Goal: Task Accomplishment & Management: Manage account settings

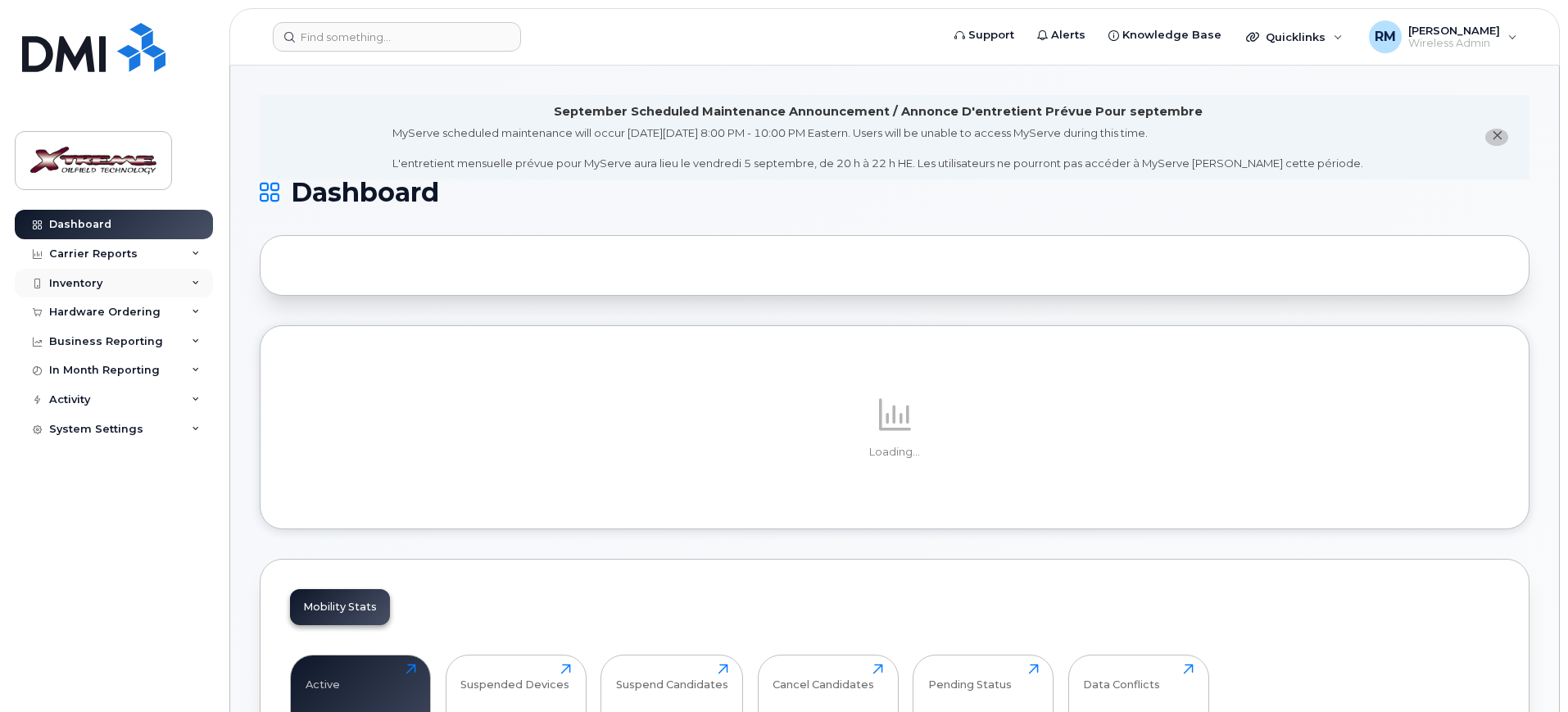
click at [99, 292] on div "Inventory" at bounding box center [114, 283] width 198 height 29
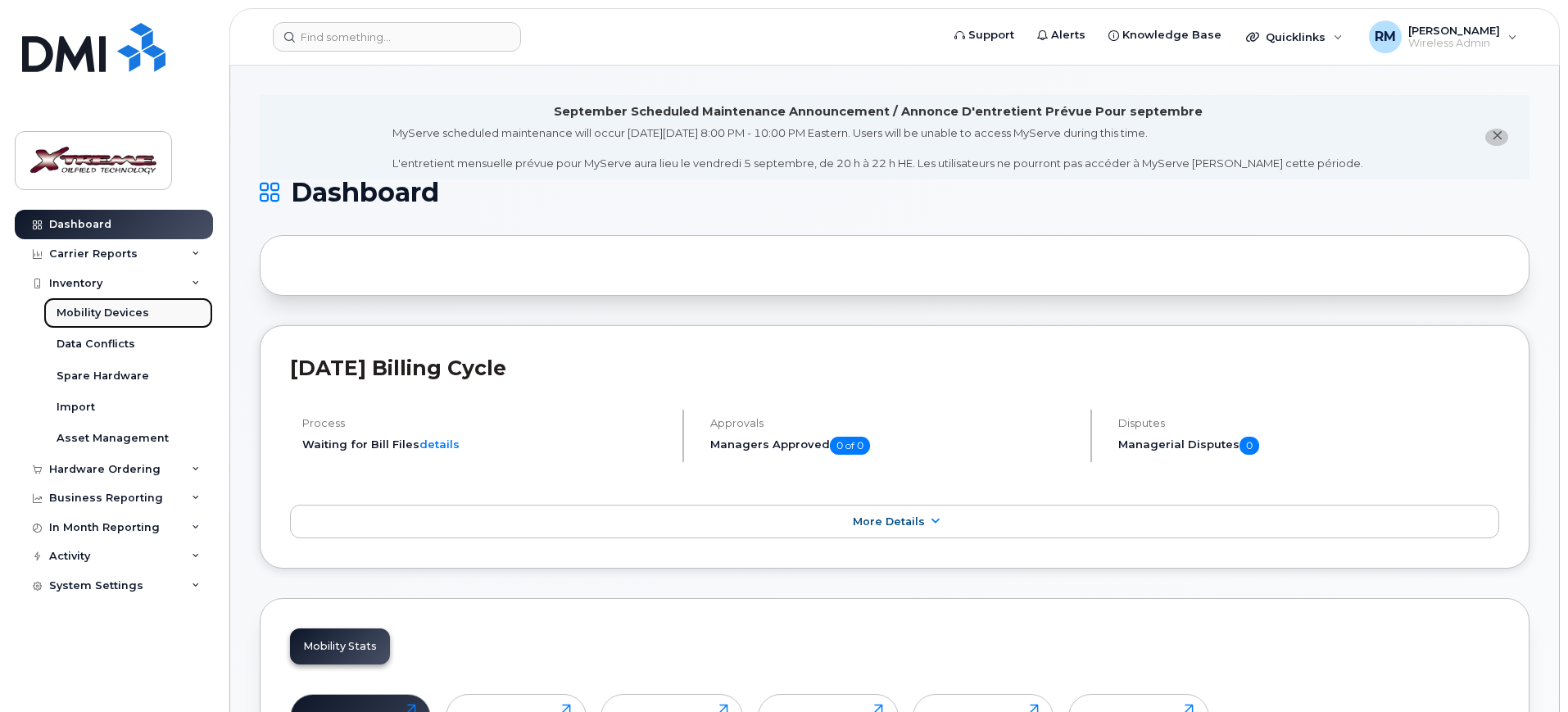
click at [134, 312] on div "Mobility Devices" at bounding box center [103, 313] width 93 height 15
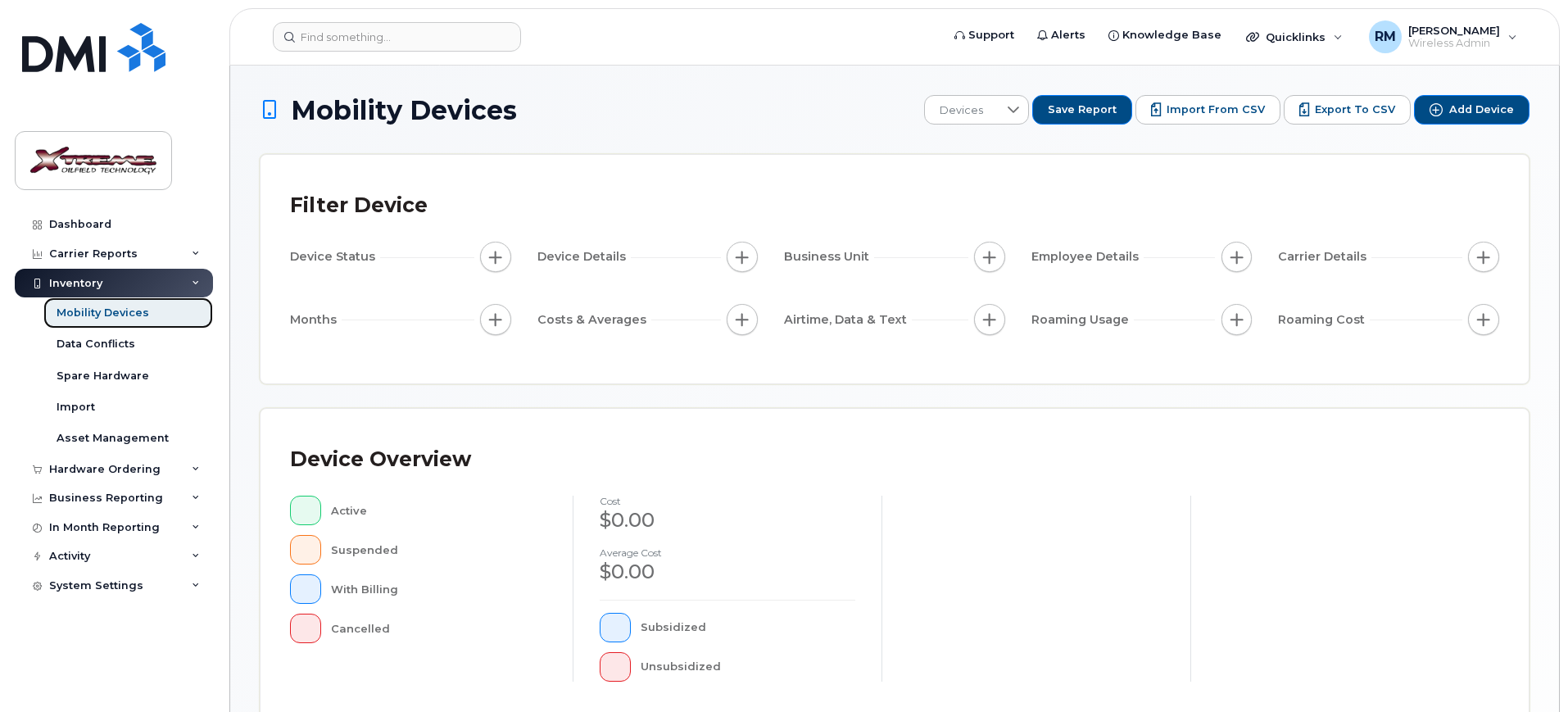
scroll to position [414, 0]
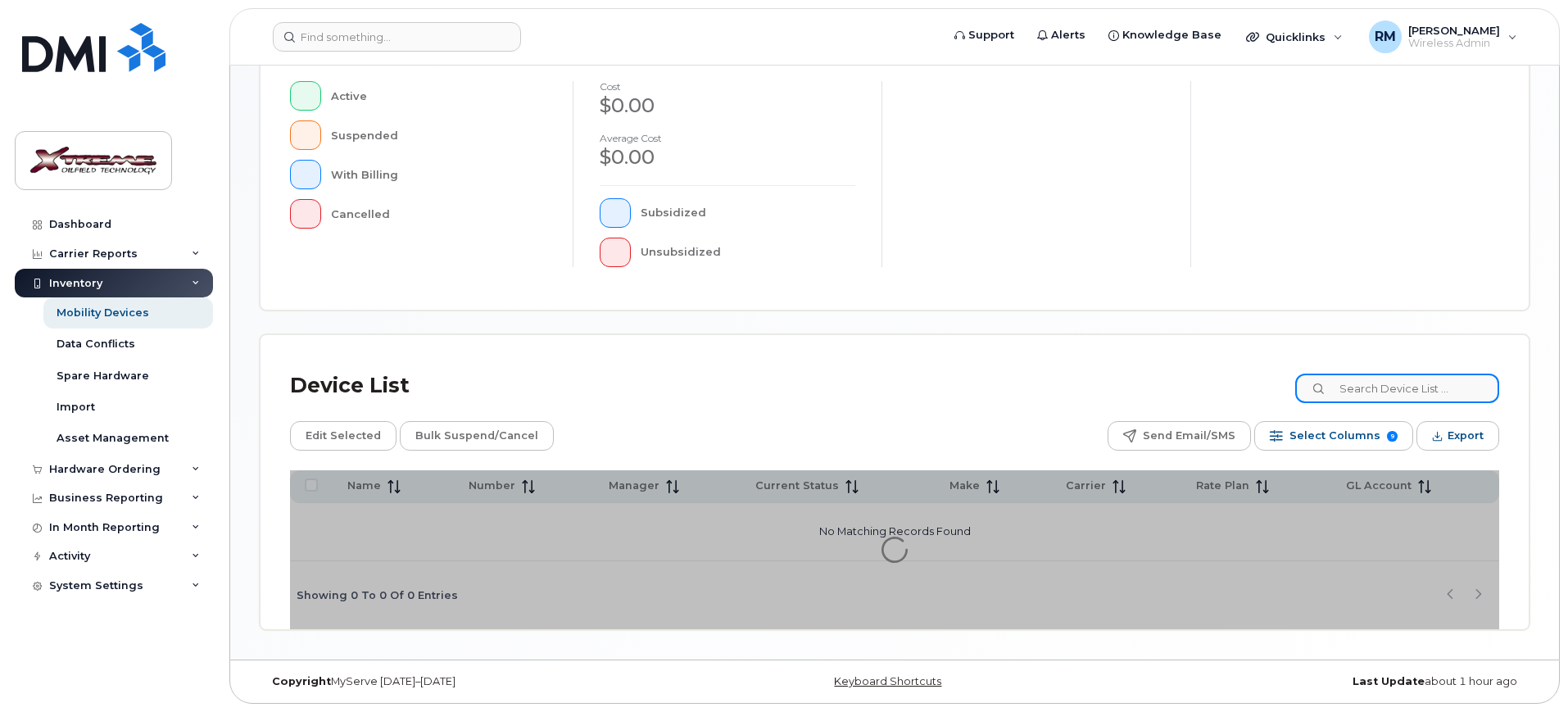
click at [1414, 391] on input at bounding box center [1397, 388] width 204 height 29
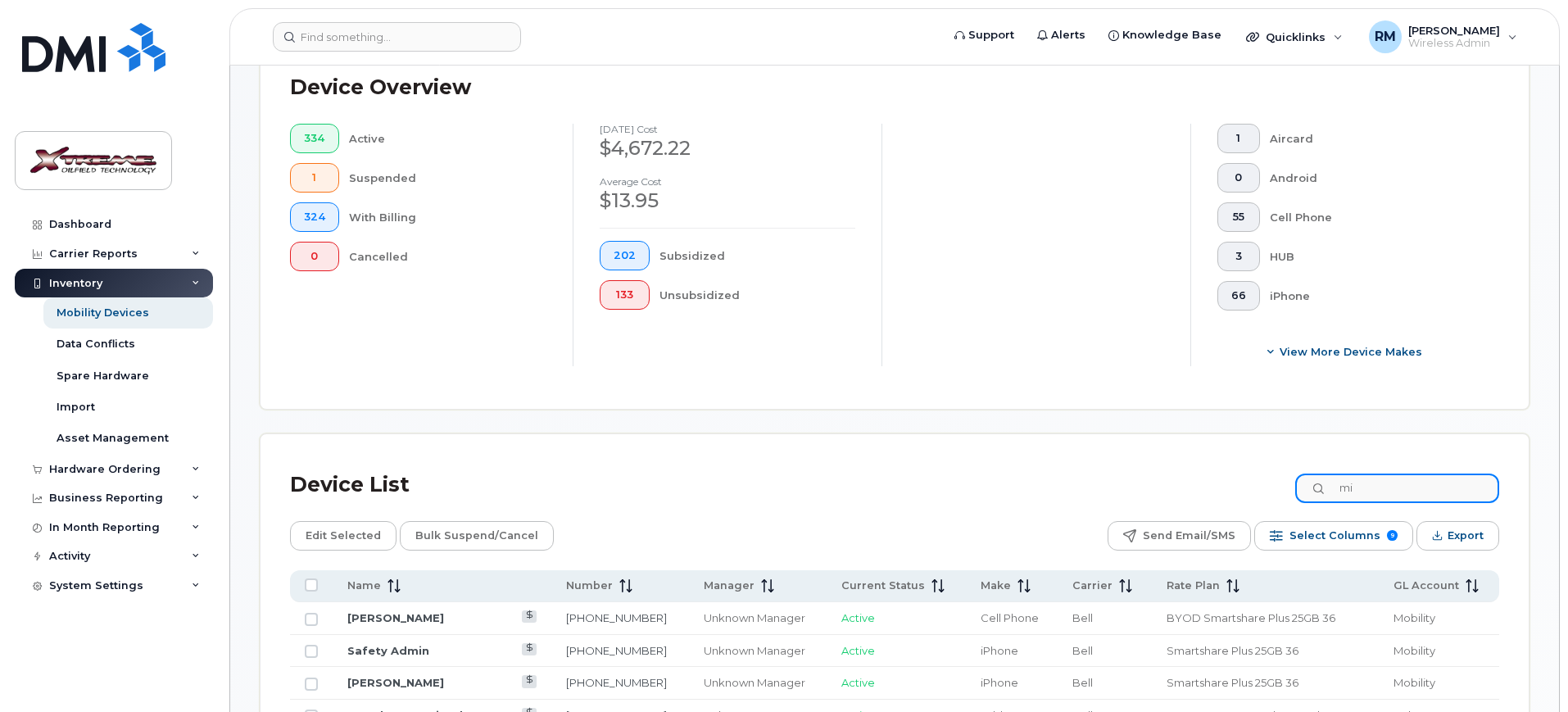
scroll to position [443, 0]
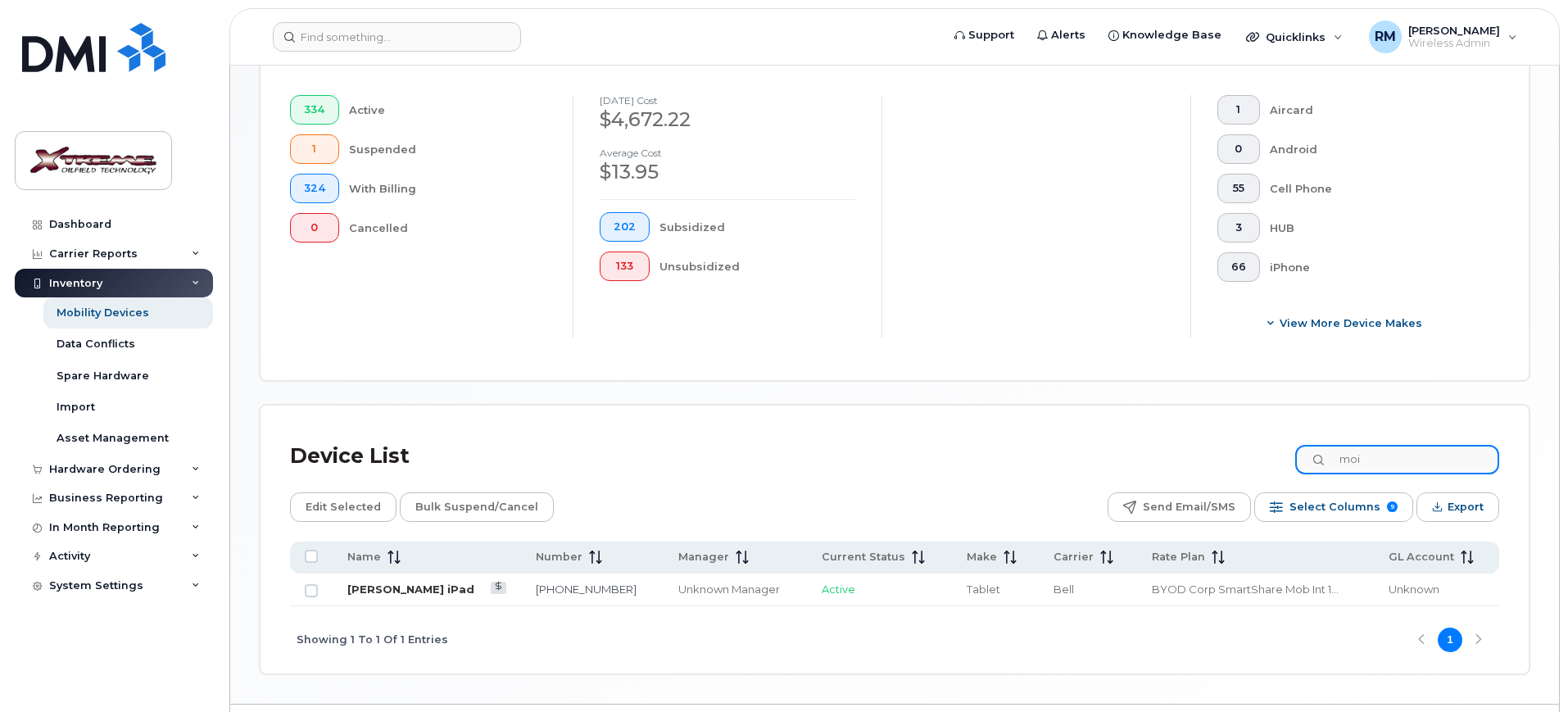
type input "moi"
click at [419, 583] on link "[PERSON_NAME] iPad" at bounding box center [411, 589] width 127 height 13
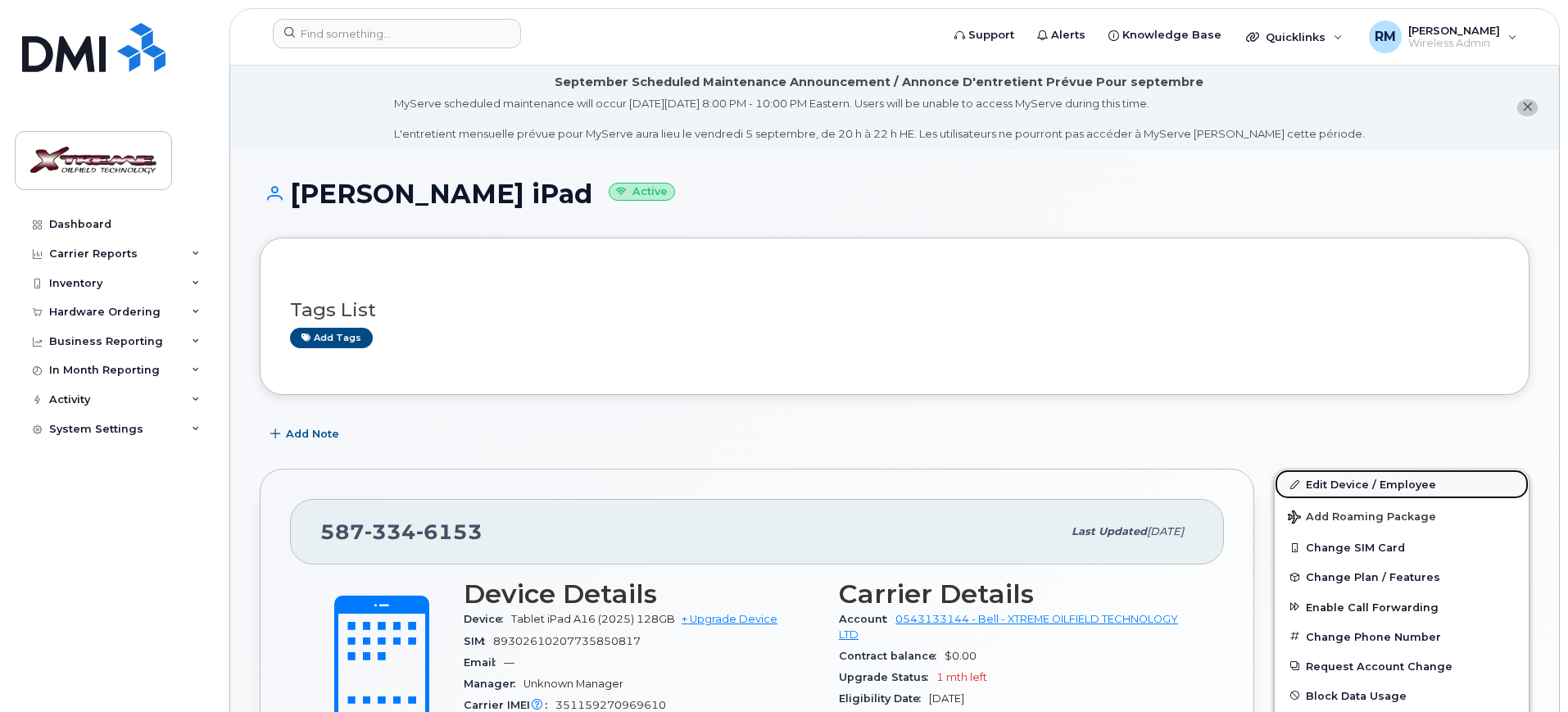
click at [1332, 478] on link "Edit Device / Employee" at bounding box center [1401, 484] width 254 height 29
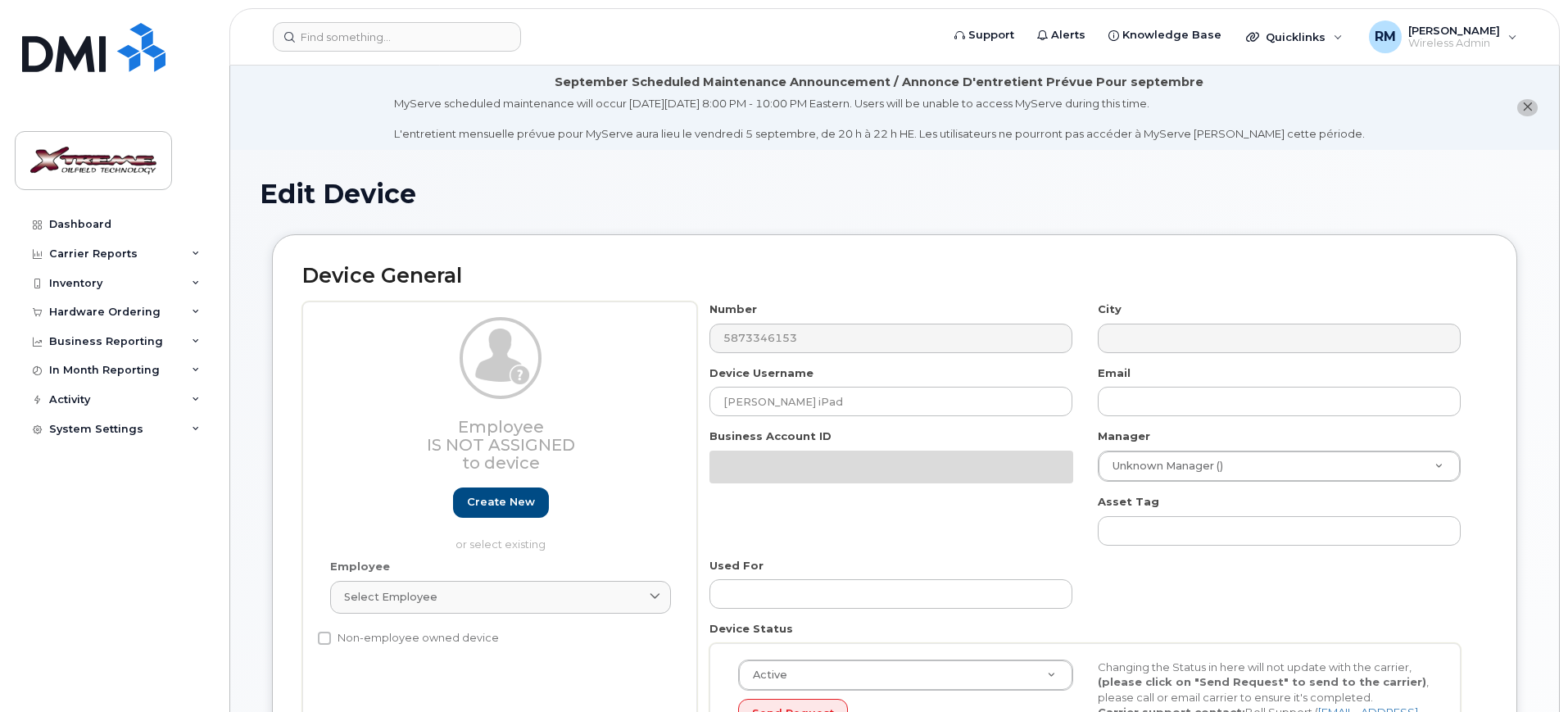
select select "4343095"
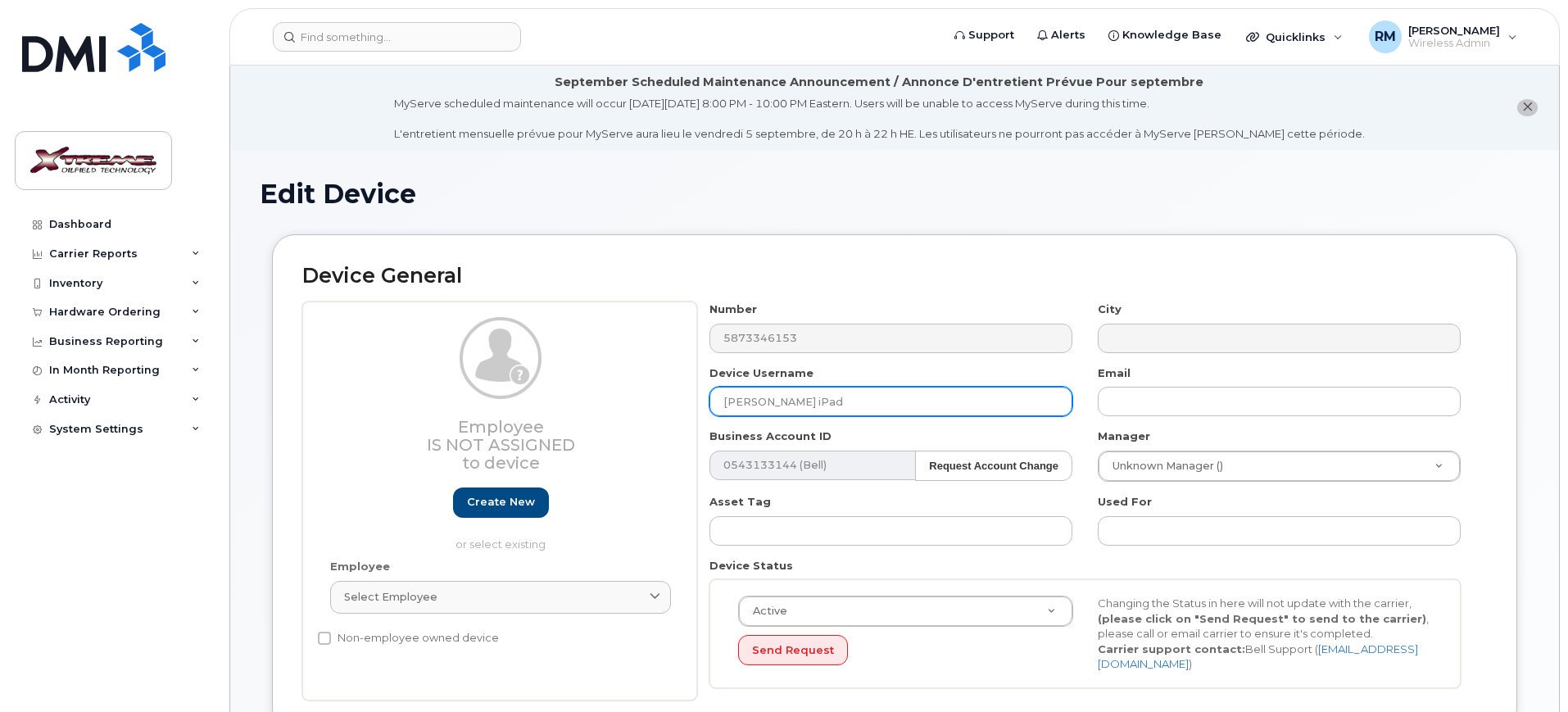
drag, startPoint x: 794, startPoint y: 401, endPoint x: 588, endPoint y: 399, distance: 206.0
click at [588, 399] on div "Employee Is not assigned to device Create new or select existing Employee Selec…" at bounding box center [895, 501] width 1185 height 399
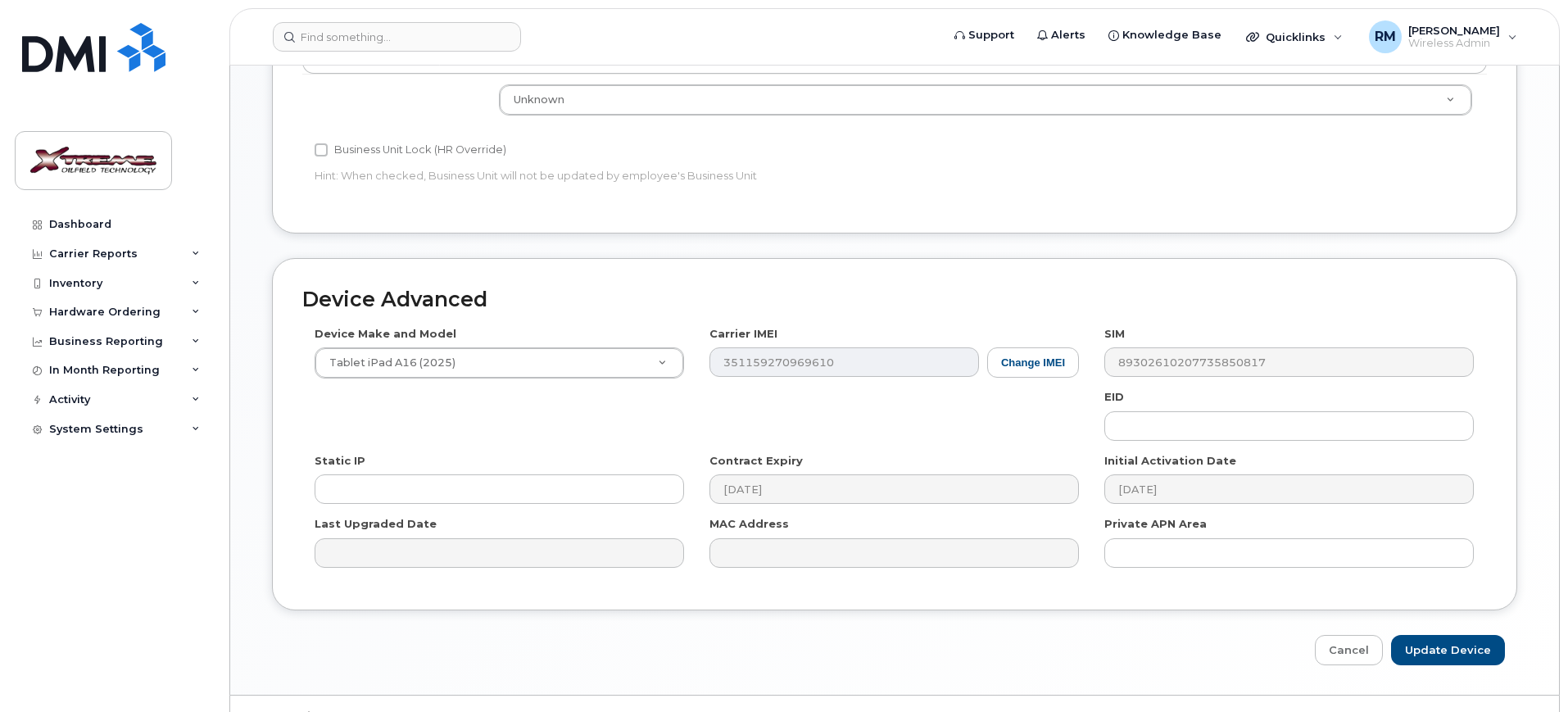
scroll to position [808, 0]
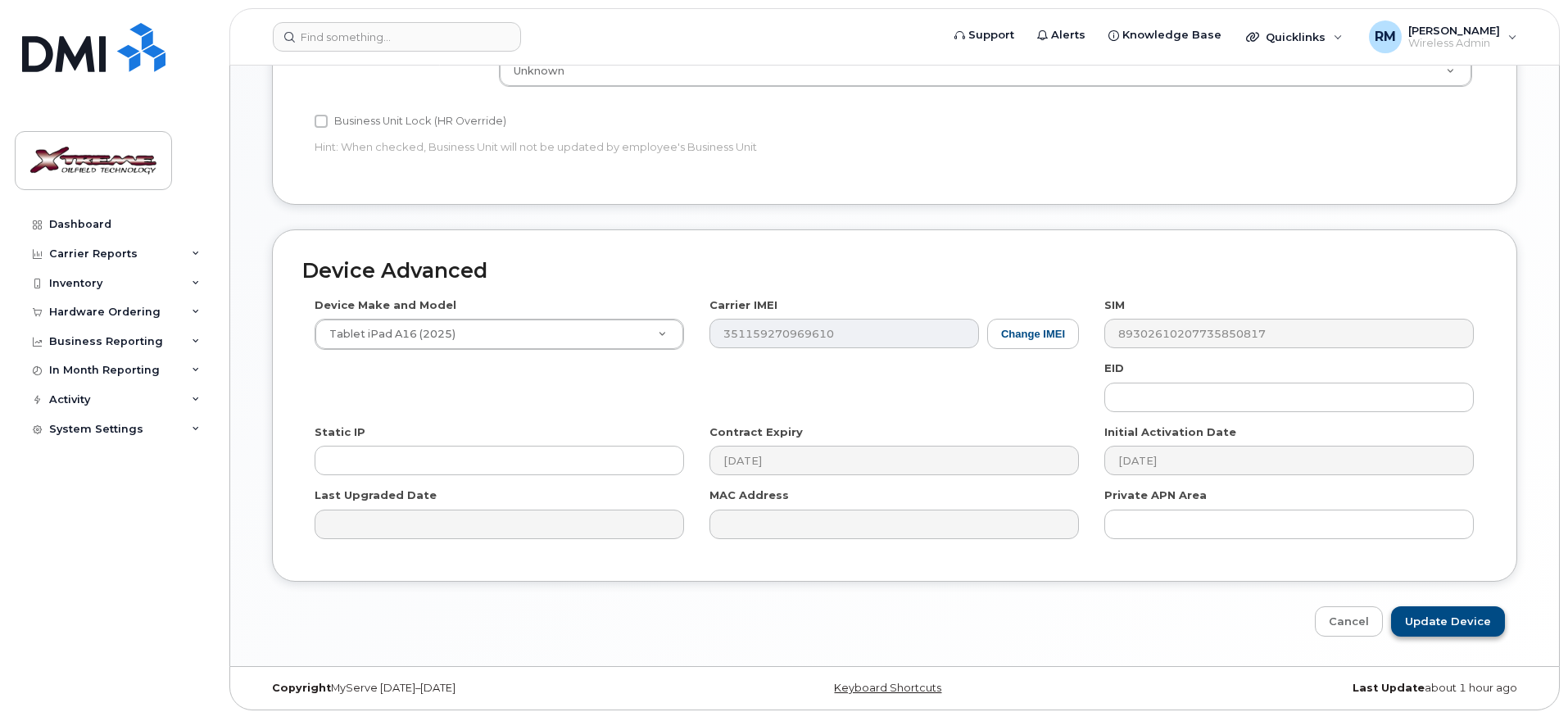
type input "[PERSON_NAME] iPad"
click at [1432, 611] on input "Update Device" at bounding box center [1447, 621] width 114 height 30
type input "Saving..."
